Goal: Task Accomplishment & Management: Manage account settings

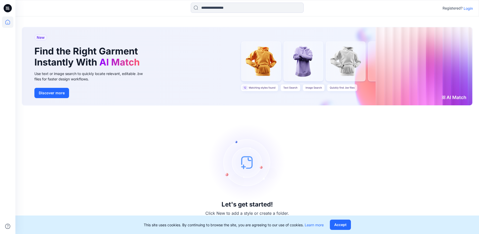
click at [466, 9] on p "Login" at bounding box center [468, 8] width 9 height 5
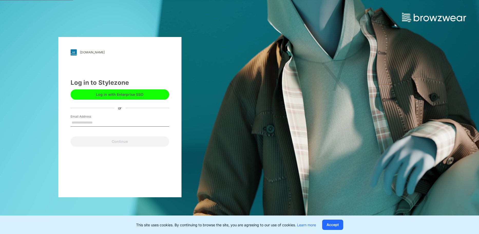
click at [105, 122] on input "Email Address" at bounding box center [120, 123] width 99 height 8
click at [92, 123] on input "Email Address" at bounding box center [120, 123] width 99 height 8
type input "**********"
click at [71, 136] on button "Continue" at bounding box center [120, 141] width 99 height 10
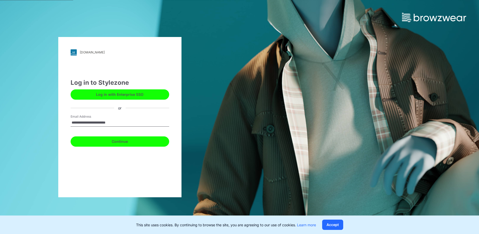
click at [111, 142] on button "Continue" at bounding box center [120, 141] width 99 height 10
click at [120, 170] on div "**********" at bounding box center [119, 117] width 123 height 160
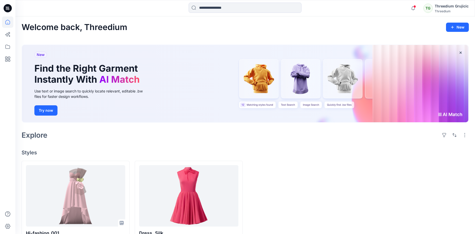
click at [8, 9] on icon at bounding box center [9, 9] width 2 height 0
click at [456, 10] on div "Threedium" at bounding box center [452, 11] width 34 height 4
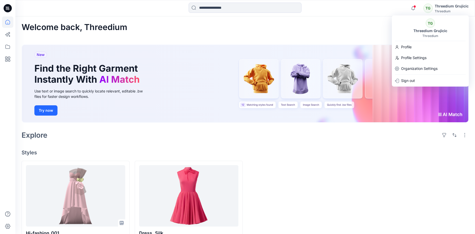
click at [419, 167] on div at bounding box center [415, 205] width 108 height 88
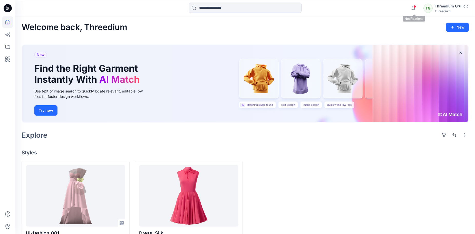
click at [415, 7] on span at bounding box center [415, 6] width 3 height 3
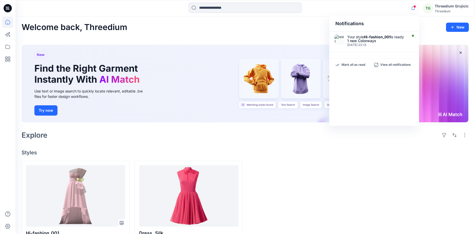
click at [415, 7] on span at bounding box center [415, 6] width 3 height 3
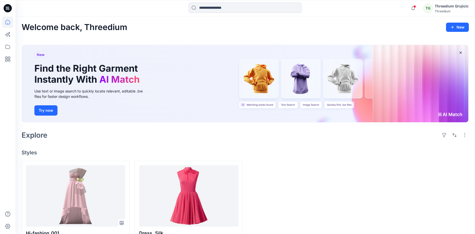
click at [339, 190] on div at bounding box center [302, 205] width 108 height 88
